Goal: Transaction & Acquisition: Book appointment/travel/reservation

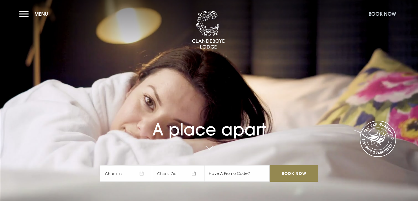
click at [372, 16] on button "Book Now" at bounding box center [382, 14] width 33 height 12
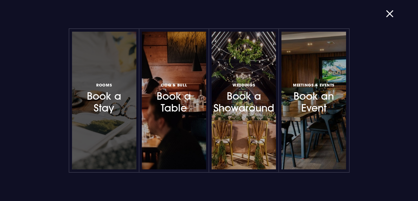
click at [119, 95] on h3 "Rooms Book a Stay" at bounding box center [104, 97] width 48 height 33
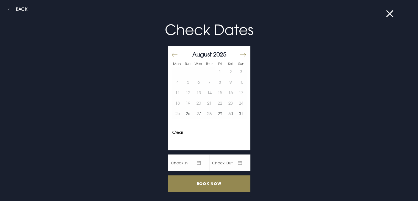
click at [239, 53] on button "Move forward to switch to the next month." at bounding box center [242, 55] width 7 height 12
click at [175, 91] on button "15" at bounding box center [177, 92] width 11 height 10
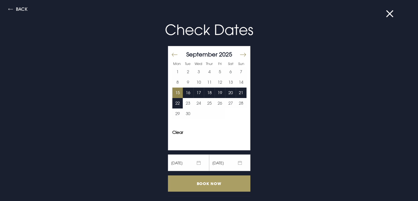
click at [202, 178] on input "Book Now" at bounding box center [209, 183] width 82 height 16
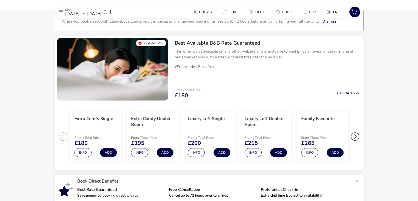
scroll to position [38, 0]
